Goal: Task Accomplishment & Management: Use online tool/utility

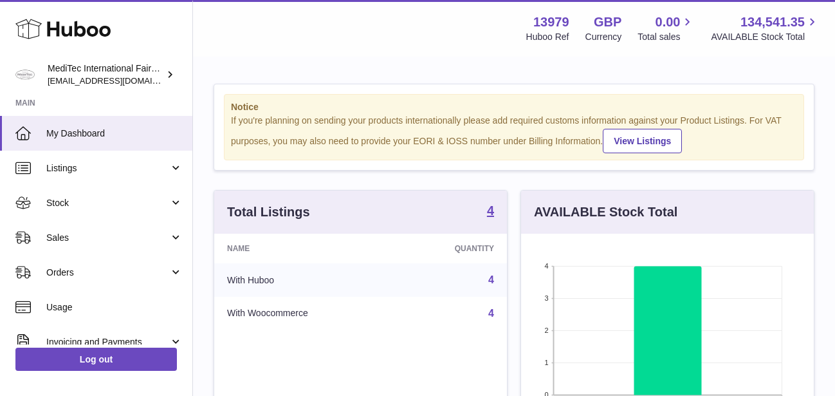
scroll to position [201, 293]
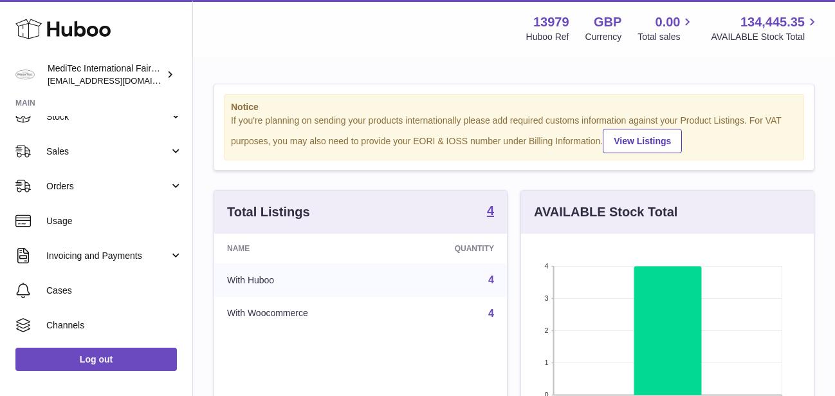
scroll to position [88, 0]
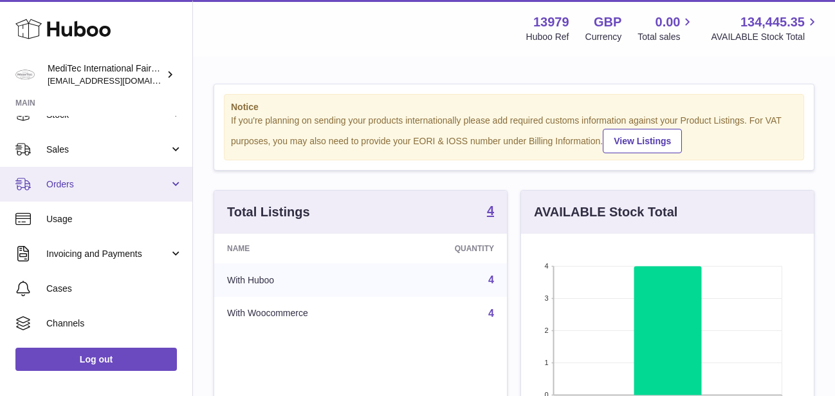
click at [160, 183] on link "Orders" at bounding box center [96, 184] width 192 height 35
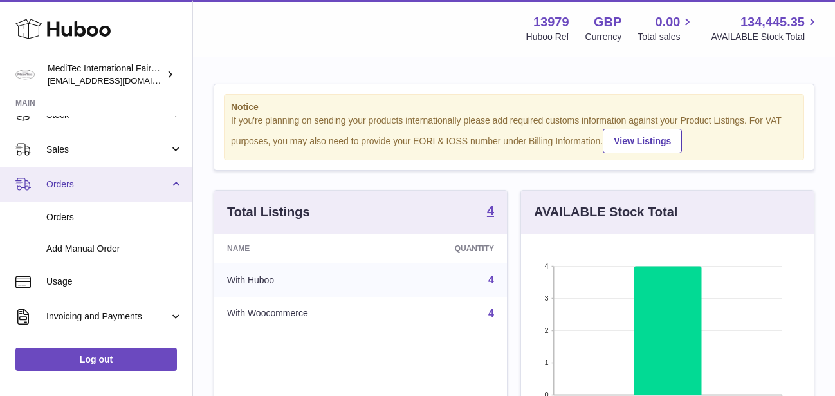
click at [160, 181] on link "Orders" at bounding box center [96, 184] width 192 height 35
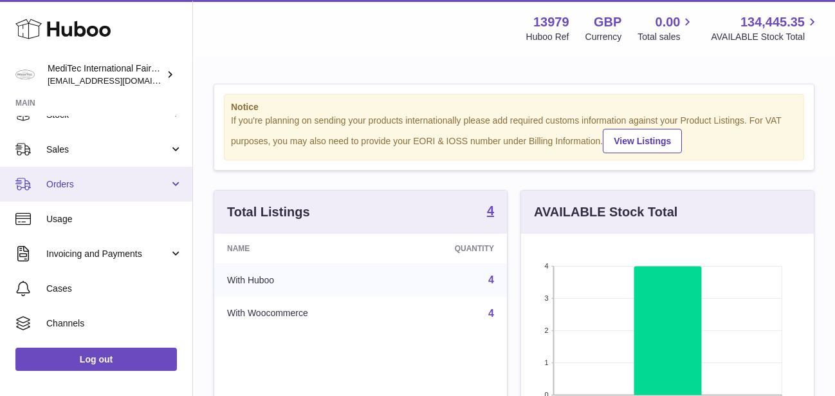
click at [171, 184] on link "Orders" at bounding box center [96, 184] width 192 height 35
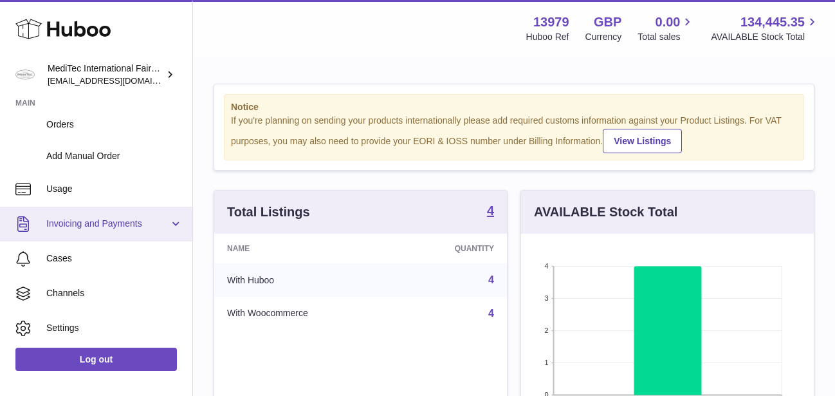
scroll to position [182, 0]
click at [165, 216] on link "Invoicing and Payments" at bounding box center [96, 222] width 192 height 35
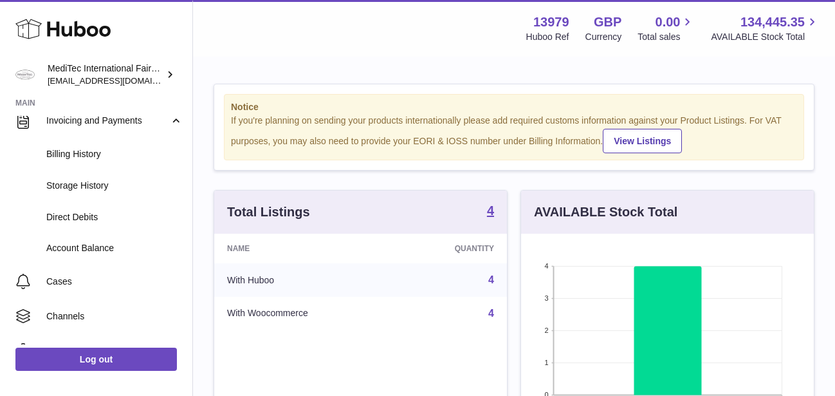
scroll to position [285, 0]
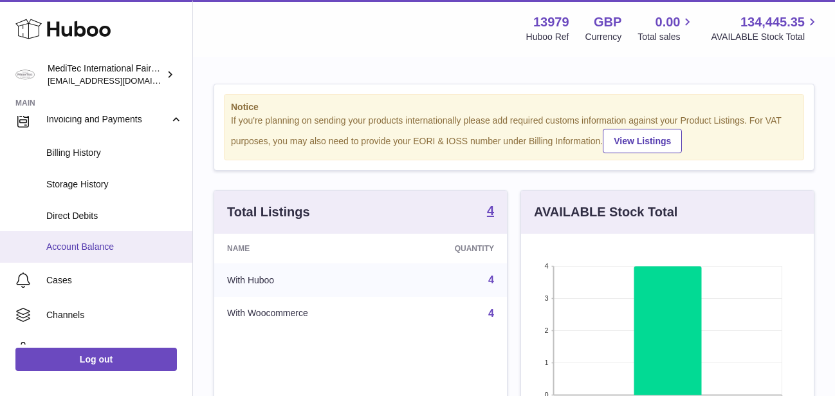
click at [82, 239] on link "Account Balance" at bounding box center [96, 247] width 192 height 32
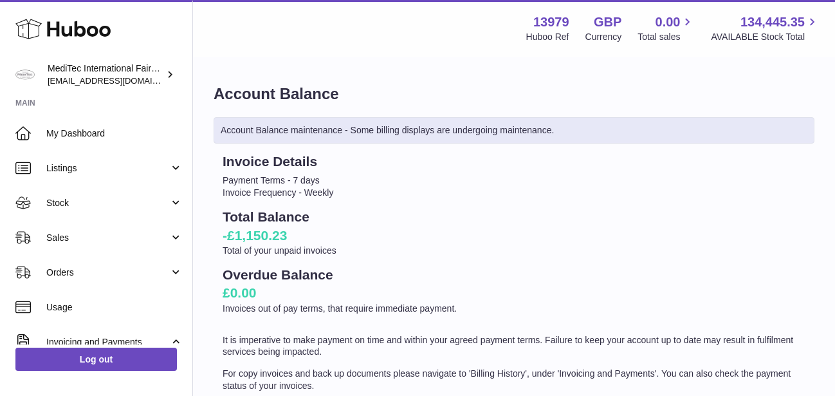
click at [306, 254] on p "Total of your unpaid invoices" at bounding box center [514, 251] width 583 height 12
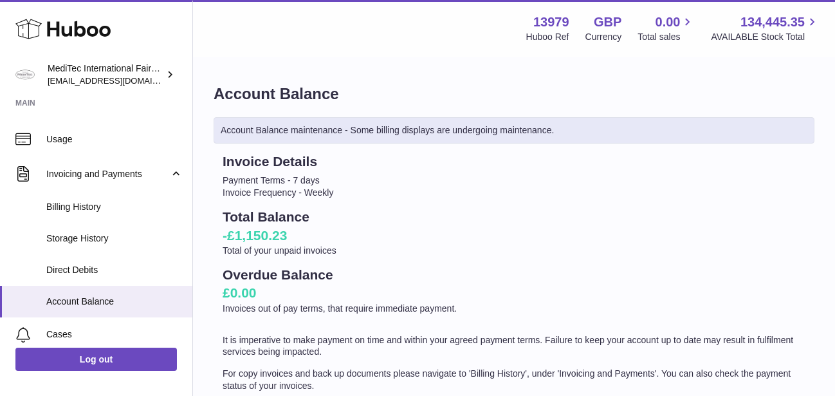
scroll to position [140, 0]
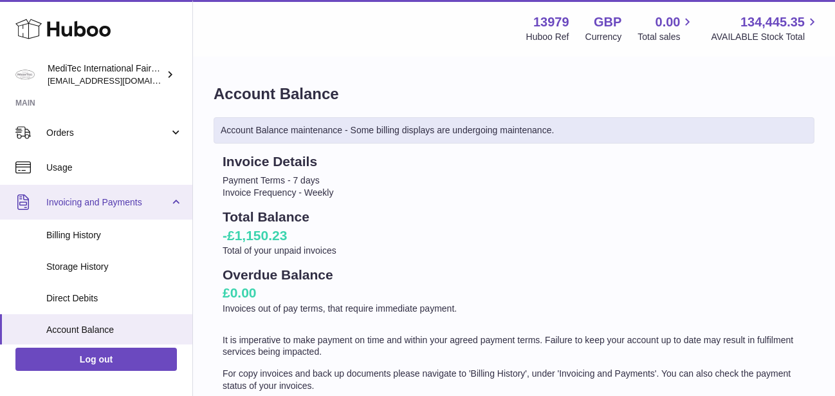
click at [160, 205] on link "Invoicing and Payments" at bounding box center [96, 202] width 192 height 35
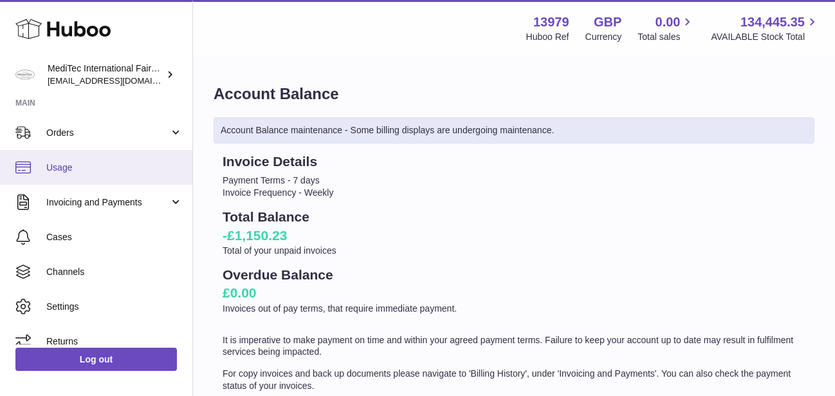
scroll to position [140, 0]
click at [62, 172] on span "Usage" at bounding box center [114, 167] width 136 height 12
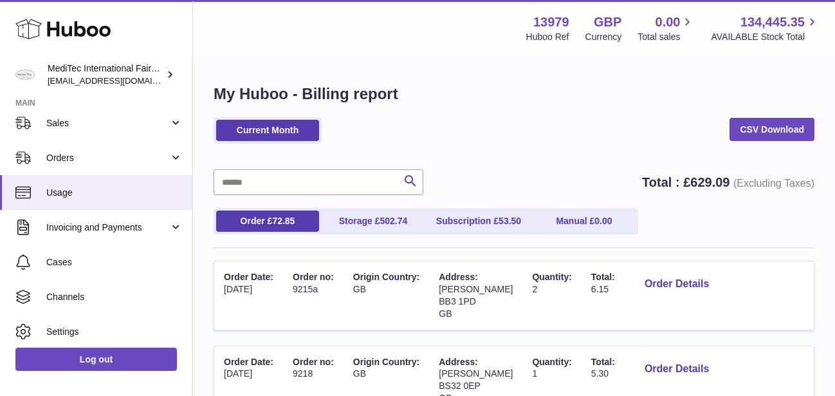
scroll to position [116, 0]
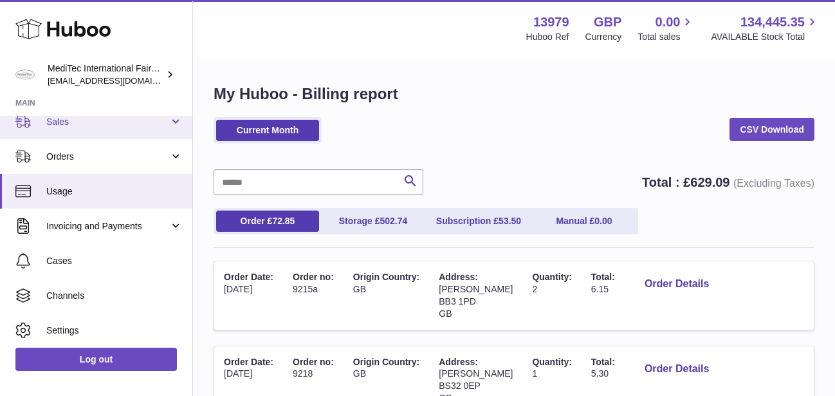
click at [167, 124] on link "Sales" at bounding box center [96, 121] width 192 height 35
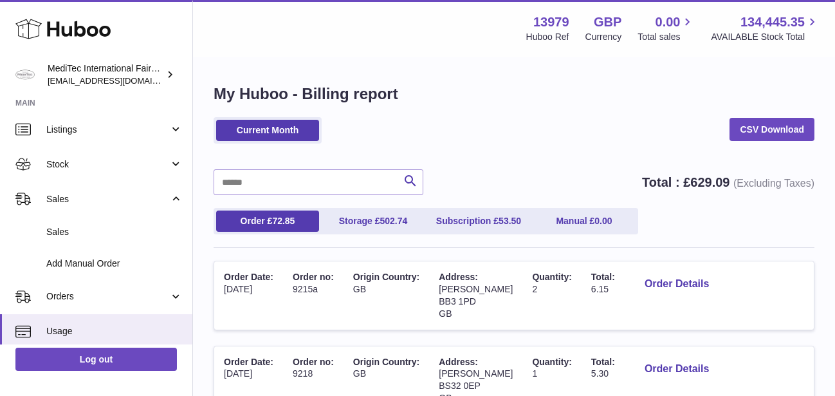
scroll to position [35, 0]
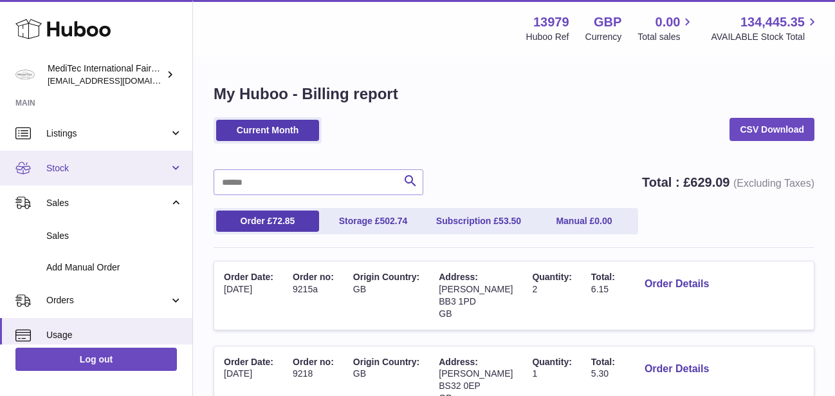
click at [166, 166] on link "Stock" at bounding box center [96, 168] width 192 height 35
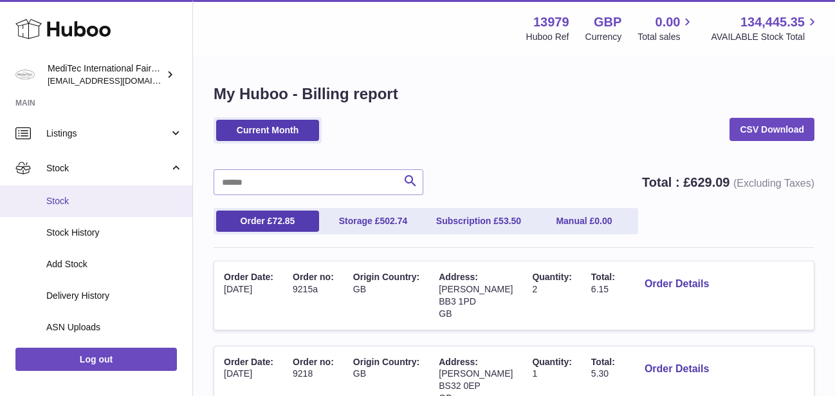
scroll to position [97, 0]
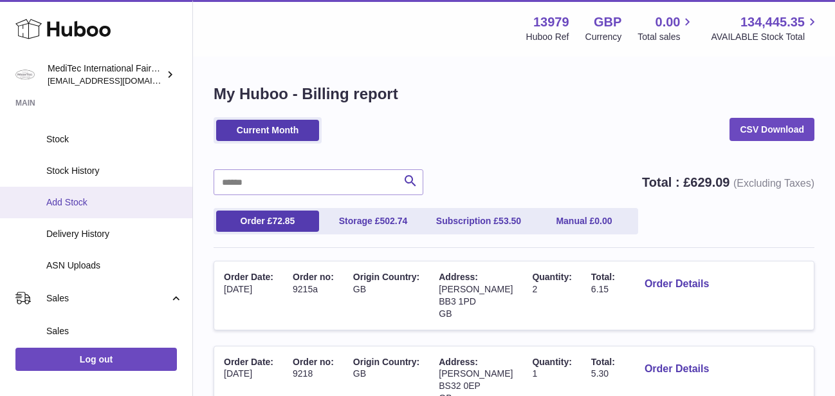
click at [71, 207] on span "Add Stock" at bounding box center [114, 202] width 136 height 12
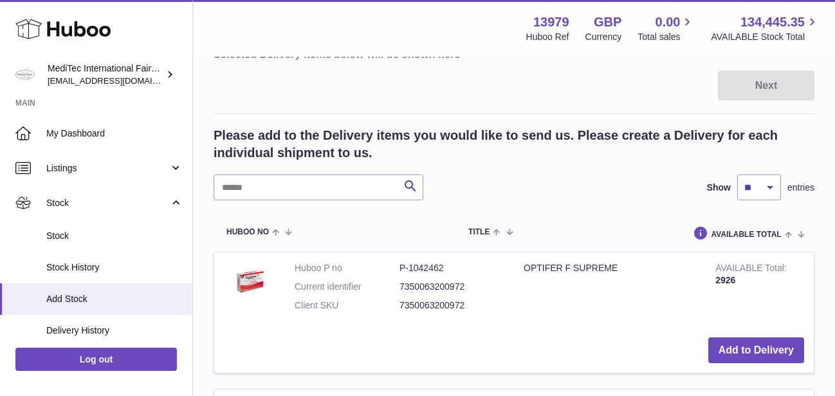
scroll to position [328, 0]
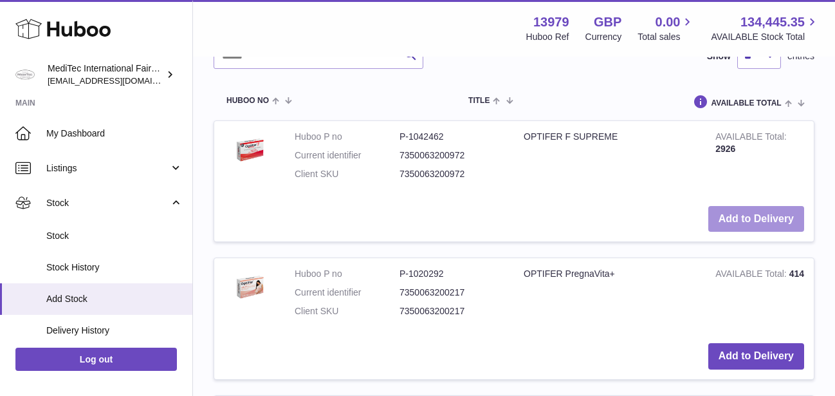
click at [746, 226] on button "Add to Delivery" at bounding box center [756, 219] width 96 height 26
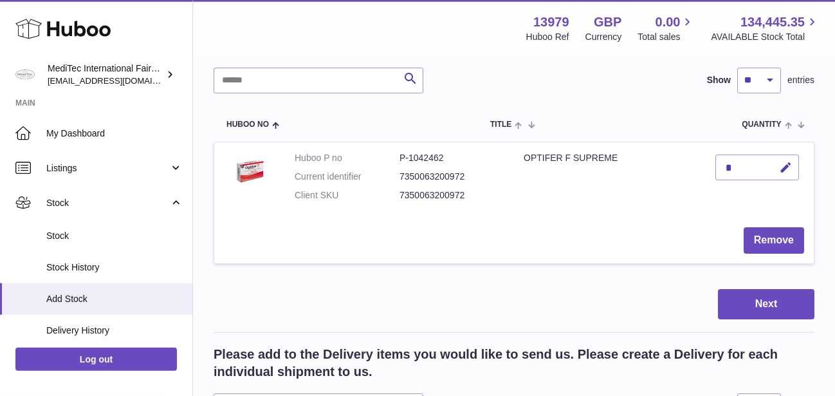
scroll to position [93, 0]
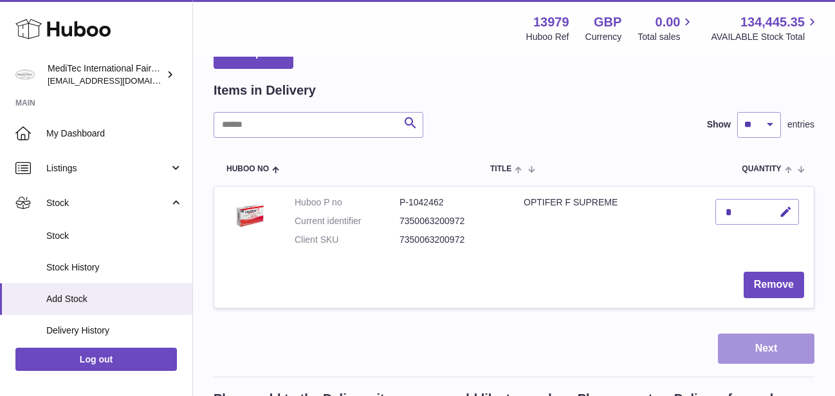
click at [735, 355] on button "Next" at bounding box center [766, 348] width 97 height 30
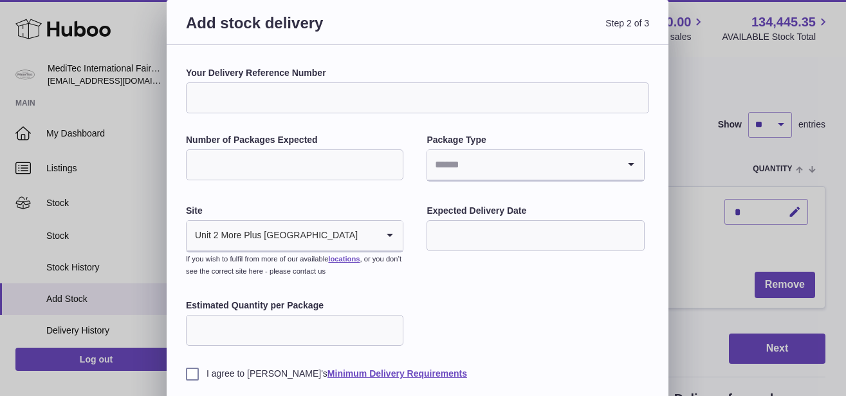
click at [396, 239] on icon "Search for option" at bounding box center [390, 236] width 26 height 30
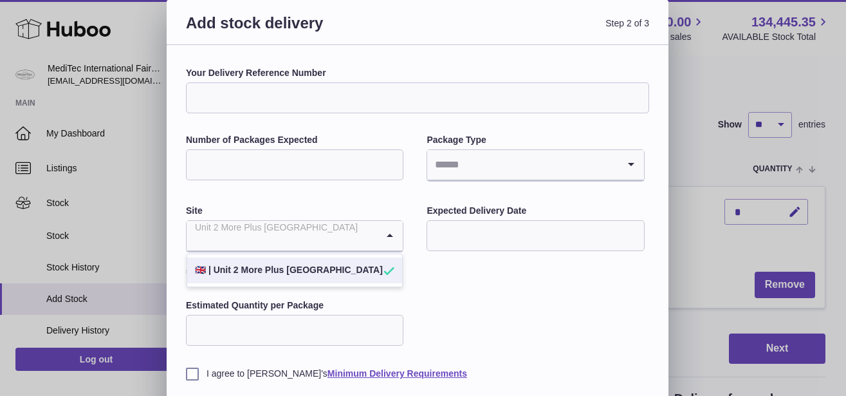
click at [322, 273] on li "🇬🇧 | Unit 2 More Plus Central Park" at bounding box center [294, 270] width 215 height 26
drag, startPoint x: 320, startPoint y: 239, endPoint x: 209, endPoint y: 239, distance: 110.7
click at [209, 239] on input "Search for option" at bounding box center [282, 236] width 190 height 30
click at [443, 301] on div "Your Delivery Reference Number Number of Packages Expected Package Type Loading…" at bounding box center [417, 223] width 463 height 313
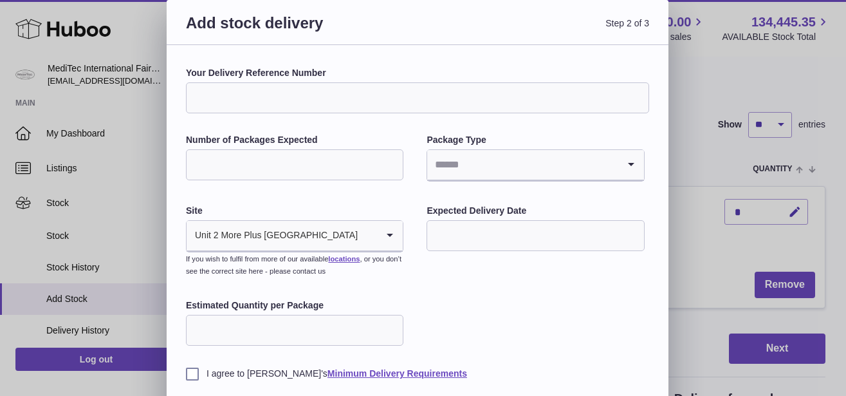
click at [393, 236] on icon "Search for option" at bounding box center [390, 236] width 26 height 30
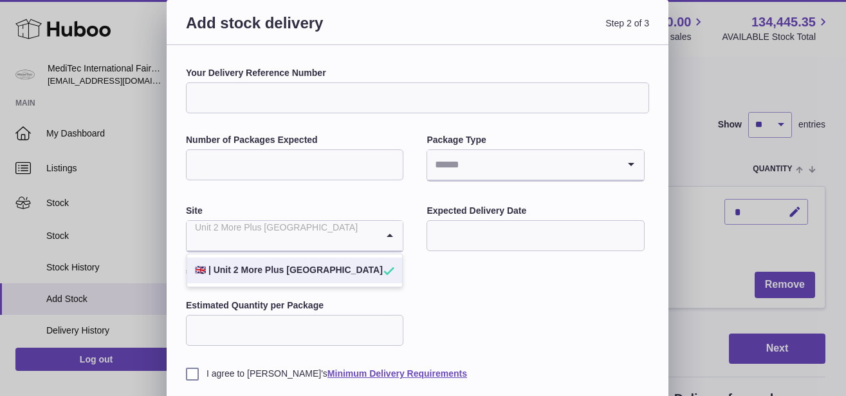
click at [393, 236] on icon "Search for option" at bounding box center [390, 236] width 26 height 30
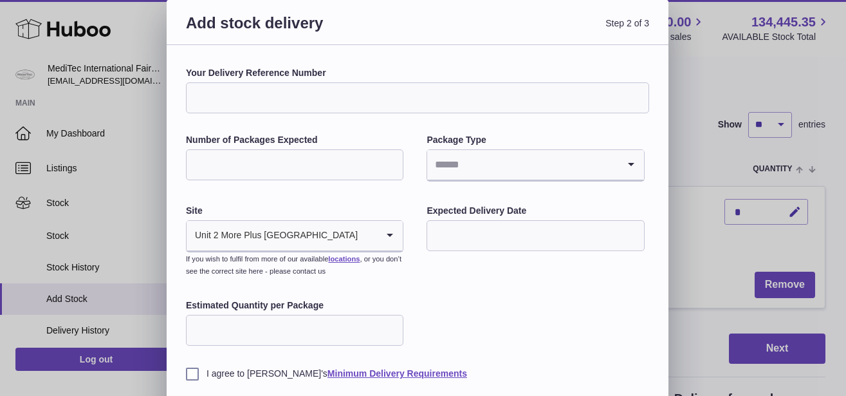
click at [700, 70] on div "Add stock delivery Step 2 of 3 Your Delivery Reference Number Number of Package…" at bounding box center [423, 229] width 846 height 458
